Goal: Information Seeking & Learning: Learn about a topic

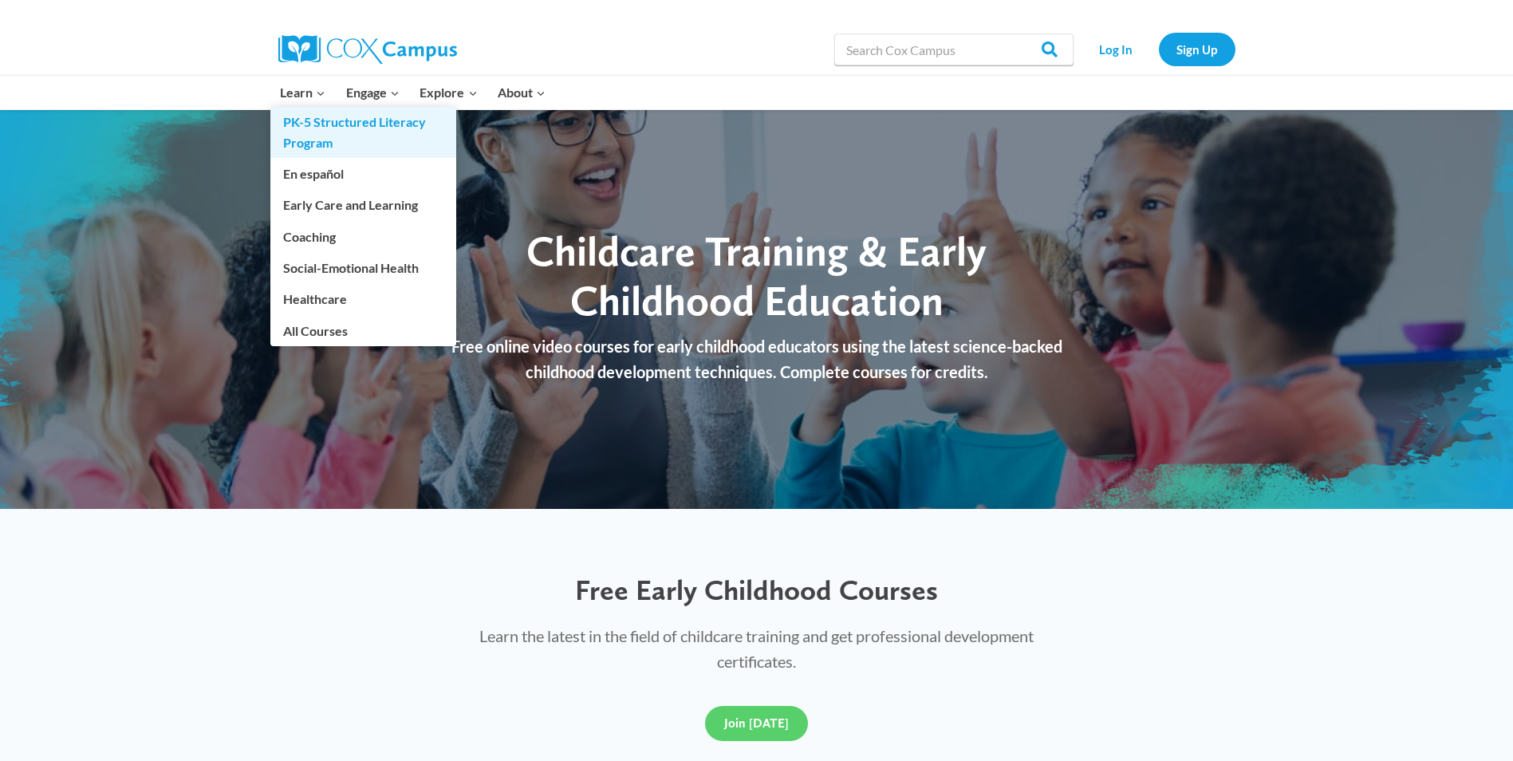
click at [305, 132] on link "PK-5 Structured Literacy Program" at bounding box center [363, 132] width 186 height 51
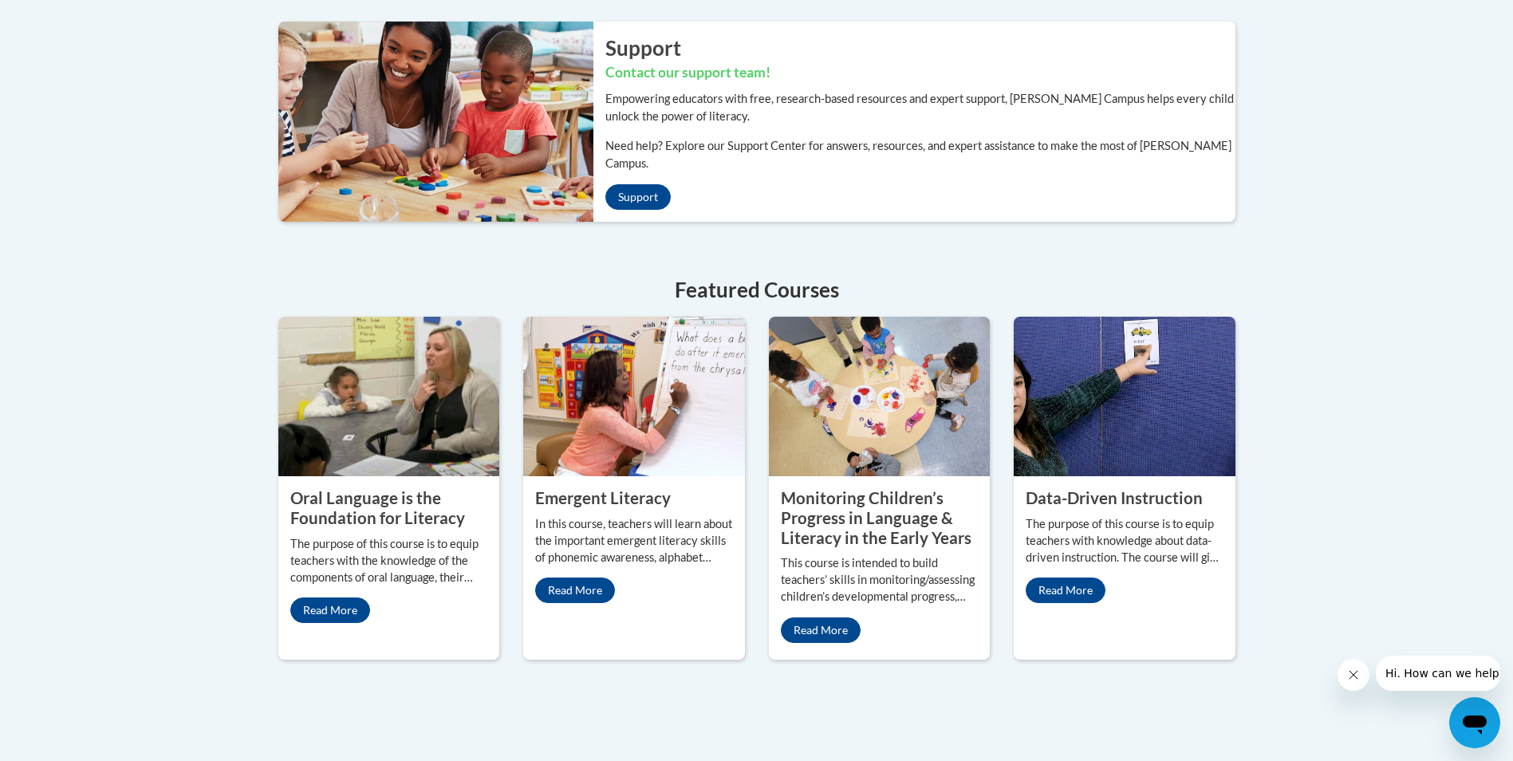
scroll to position [558, 0]
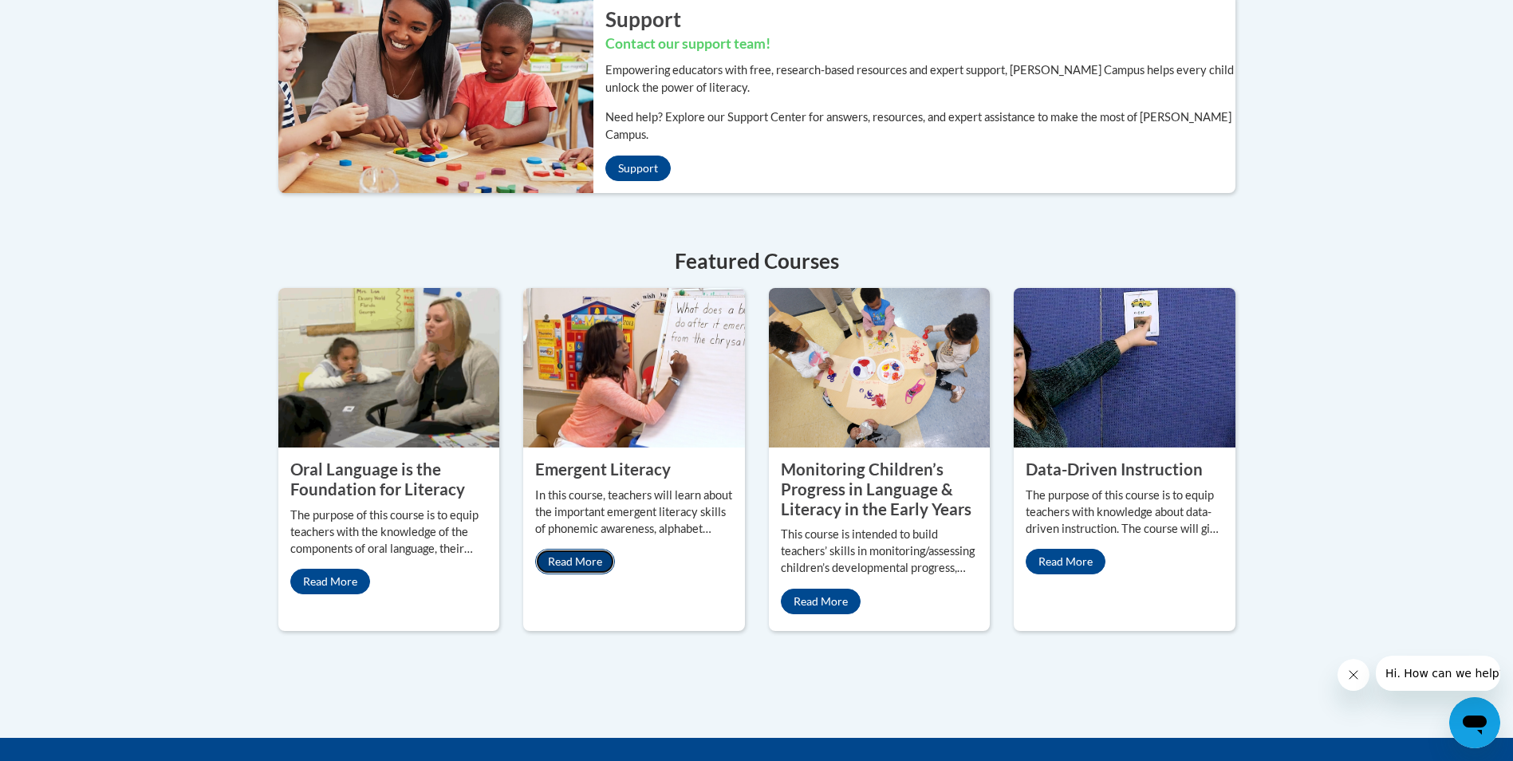
drag, startPoint x: 571, startPoint y: 530, endPoint x: 563, endPoint y: 544, distance: 15.7
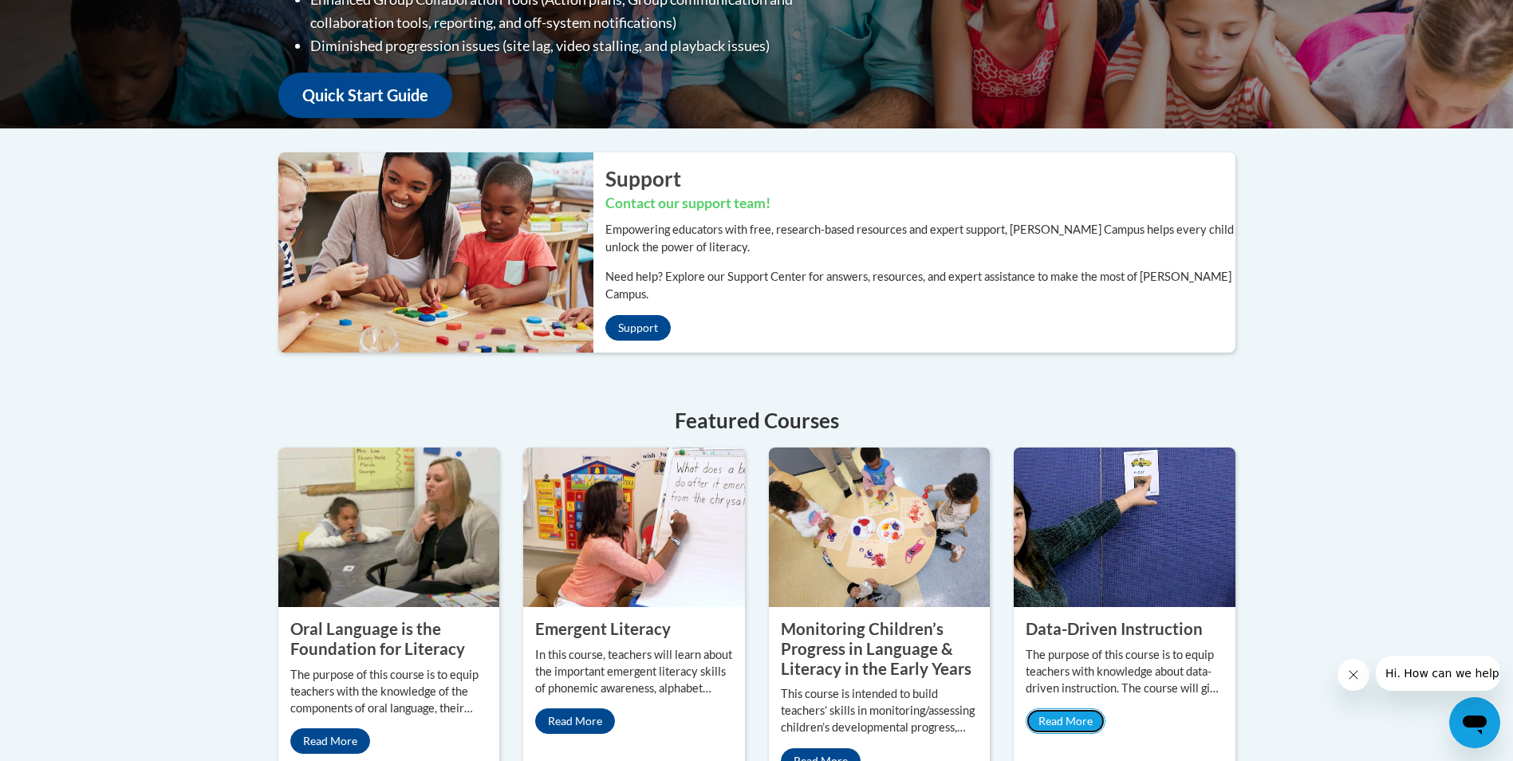
scroll to position [319, 0]
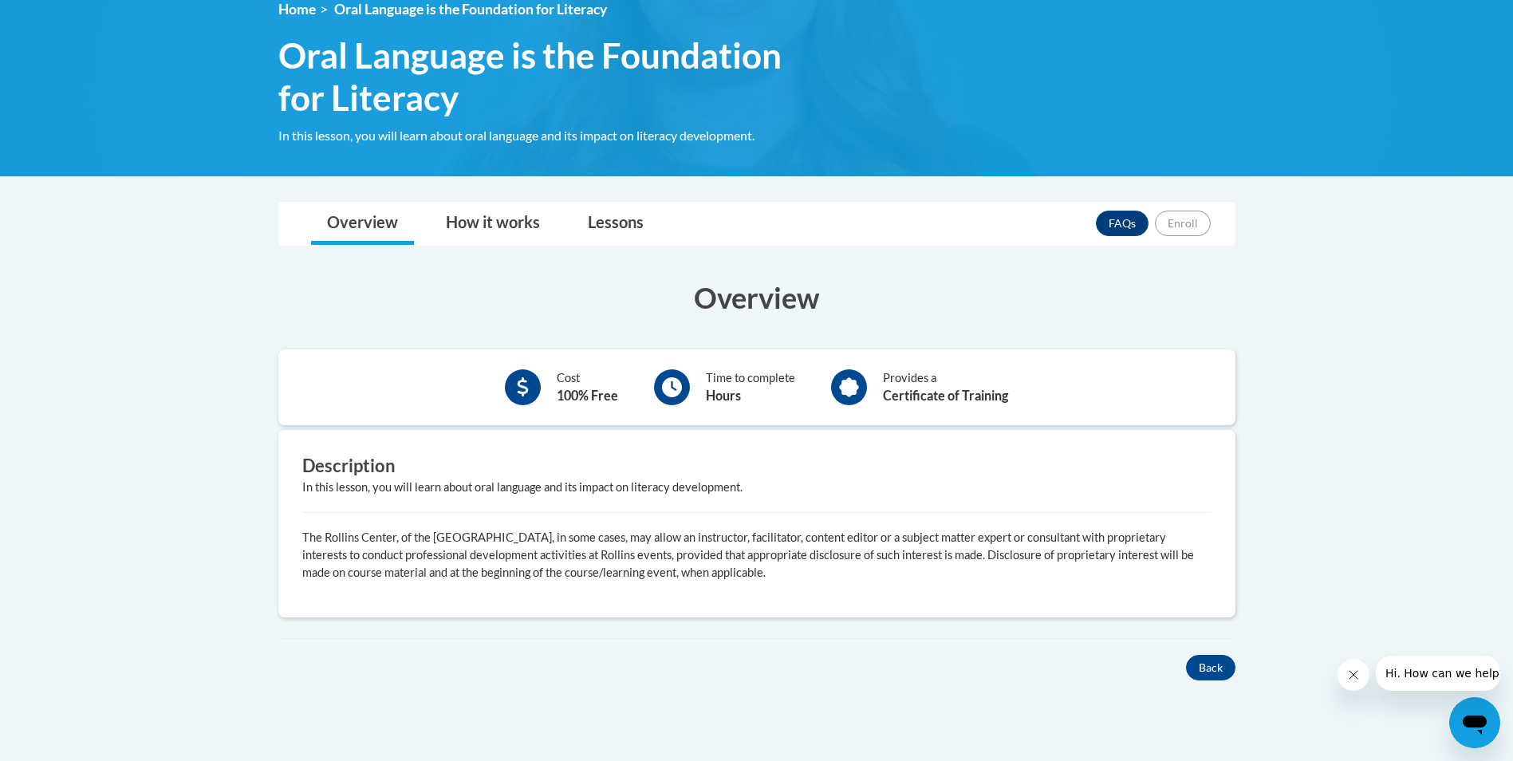
scroll to position [239, 0]
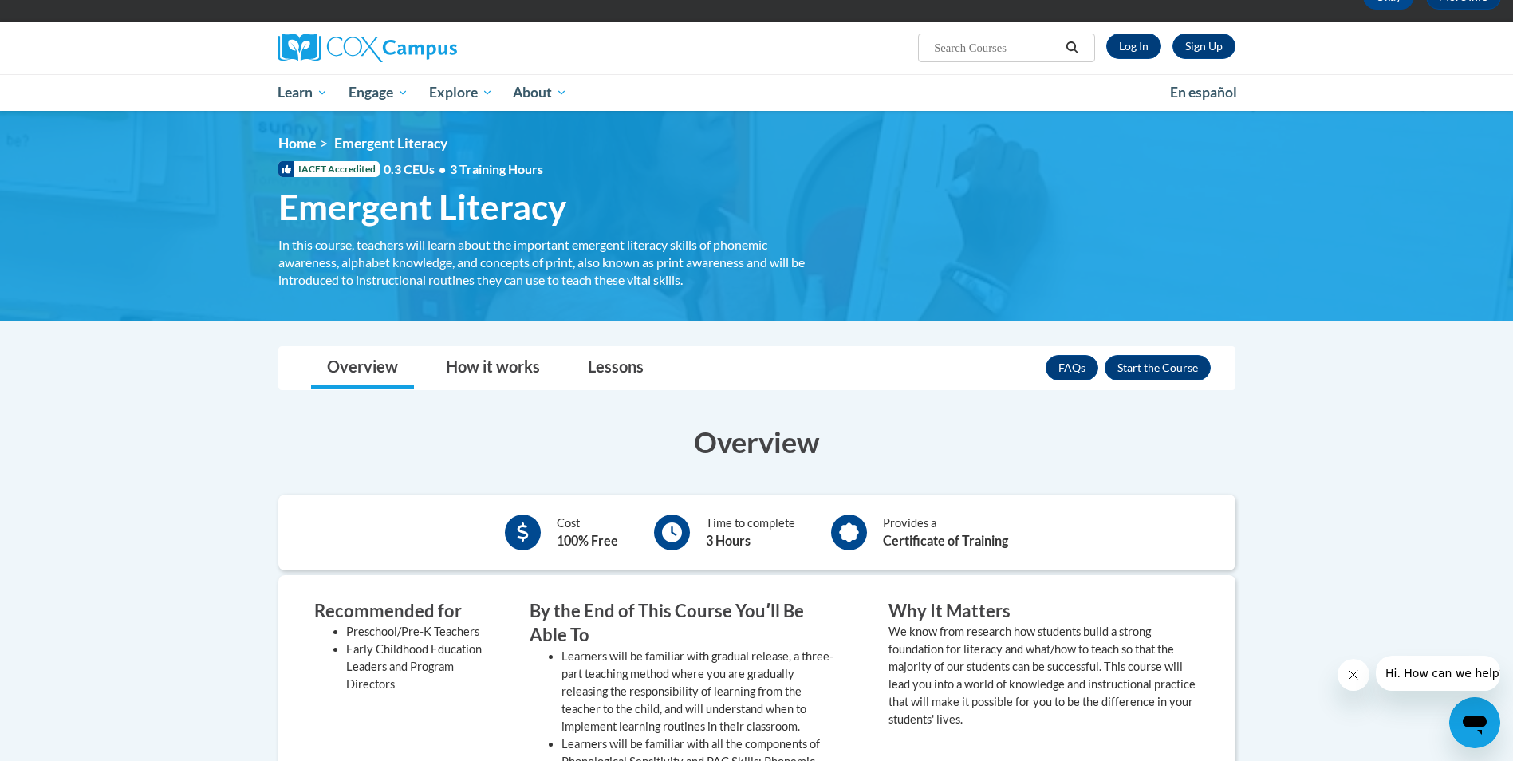
scroll to position [239, 0]
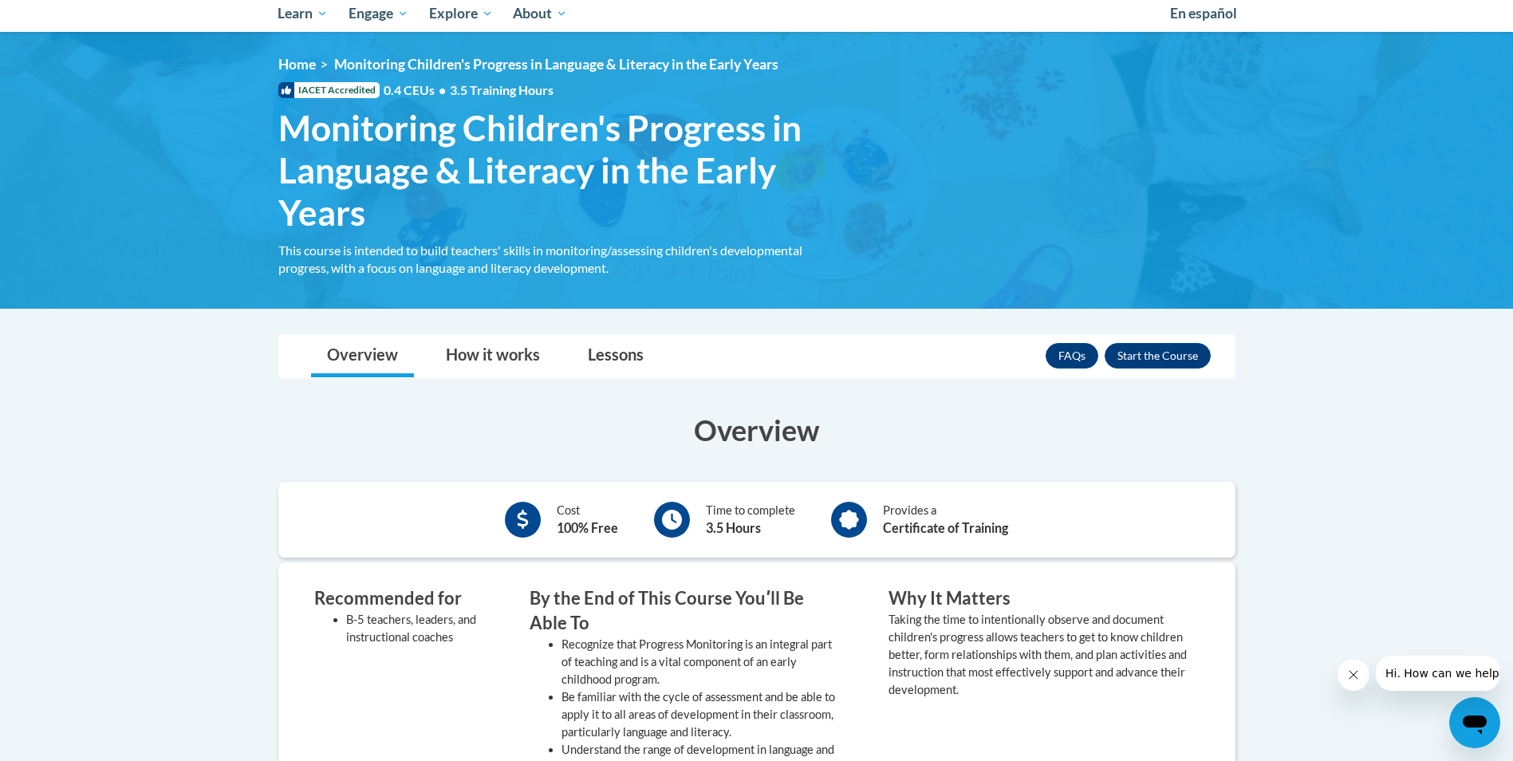
scroll to position [399, 0]
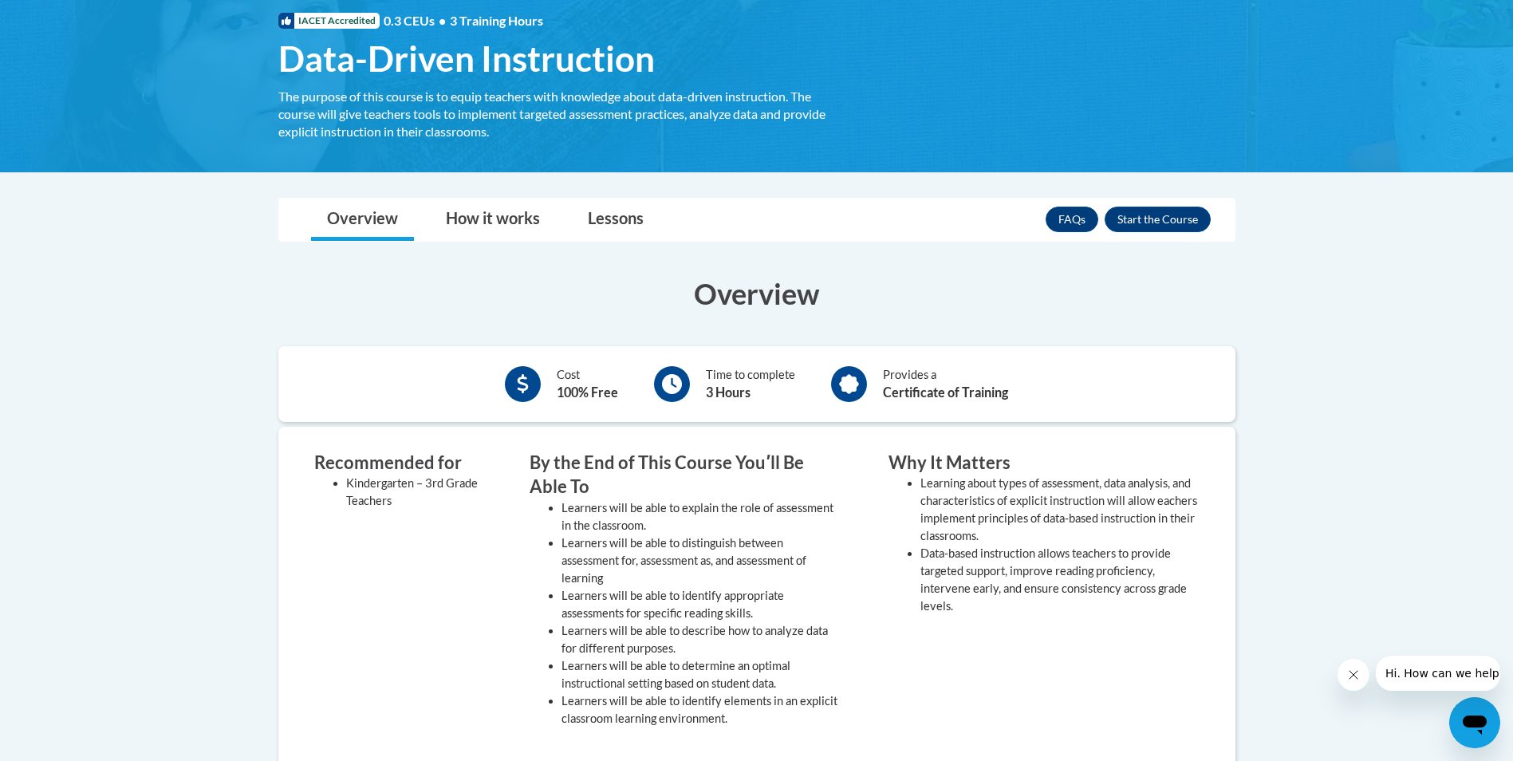
scroll to position [239, 0]
